Goal: Navigation & Orientation: Go to known website

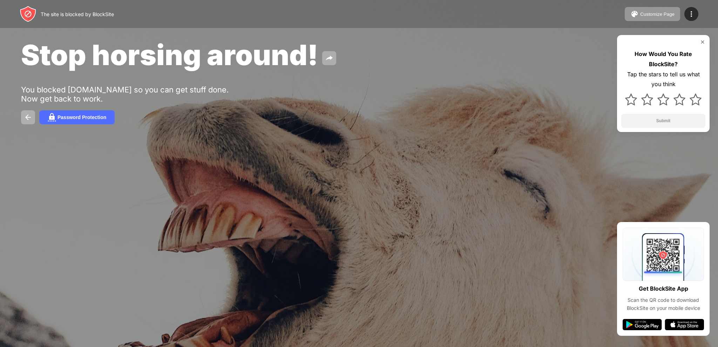
click at [511, 15] on div "The site is blocked by BlockSite Customize Page Edit Block List Redirect Custom…" at bounding box center [359, 14] width 718 height 28
